Goal: Information Seeking & Learning: Learn about a topic

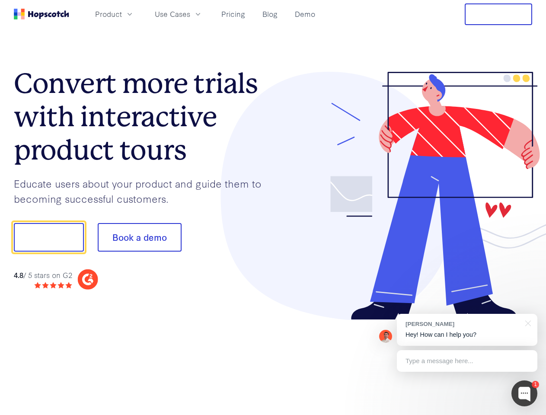
click at [273, 208] on div at bounding box center [402, 196] width 259 height 249
click at [122, 14] on span "Product" at bounding box center [108, 14] width 27 height 11
click at [190, 14] on span "Use Cases" at bounding box center [172, 14] width 35 height 11
click at [499, 14] on button "Free Trial" at bounding box center [498, 14] width 67 height 22
click at [48, 237] on button "Show me!" at bounding box center [49, 237] width 70 height 29
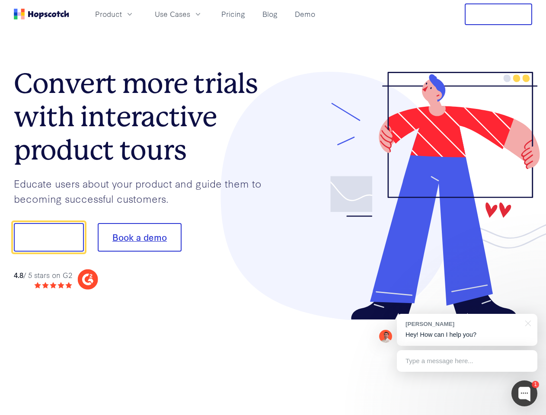
click at [139, 237] on button "Book a demo" at bounding box center [140, 237] width 84 height 29
click at [525, 394] on div at bounding box center [525, 394] width 26 height 26
click at [467, 330] on div "[PERSON_NAME] Hey! How can I help you?" at bounding box center [467, 330] width 141 height 32
click at [527, 323] on div at bounding box center [456, 294] width 162 height 173
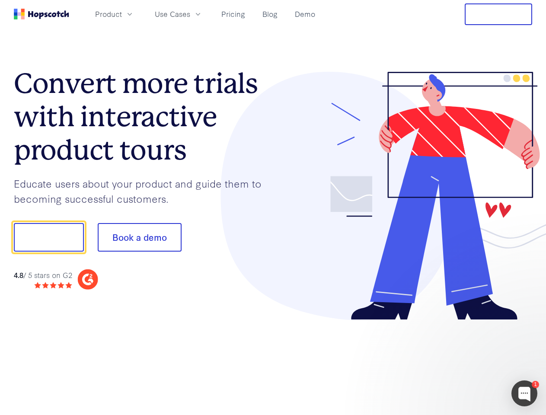
click at [467, 361] on div at bounding box center [456, 294] width 162 height 173
